Goal: Task Accomplishment & Management: Complete application form

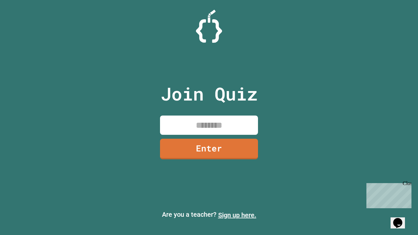
click at [237, 215] on link "Sign up here." at bounding box center [237, 215] width 38 height 8
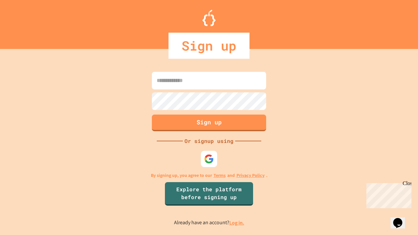
click at [237, 223] on link "Log in." at bounding box center [236, 222] width 15 height 7
